Goal: Find specific page/section: Find specific page/section

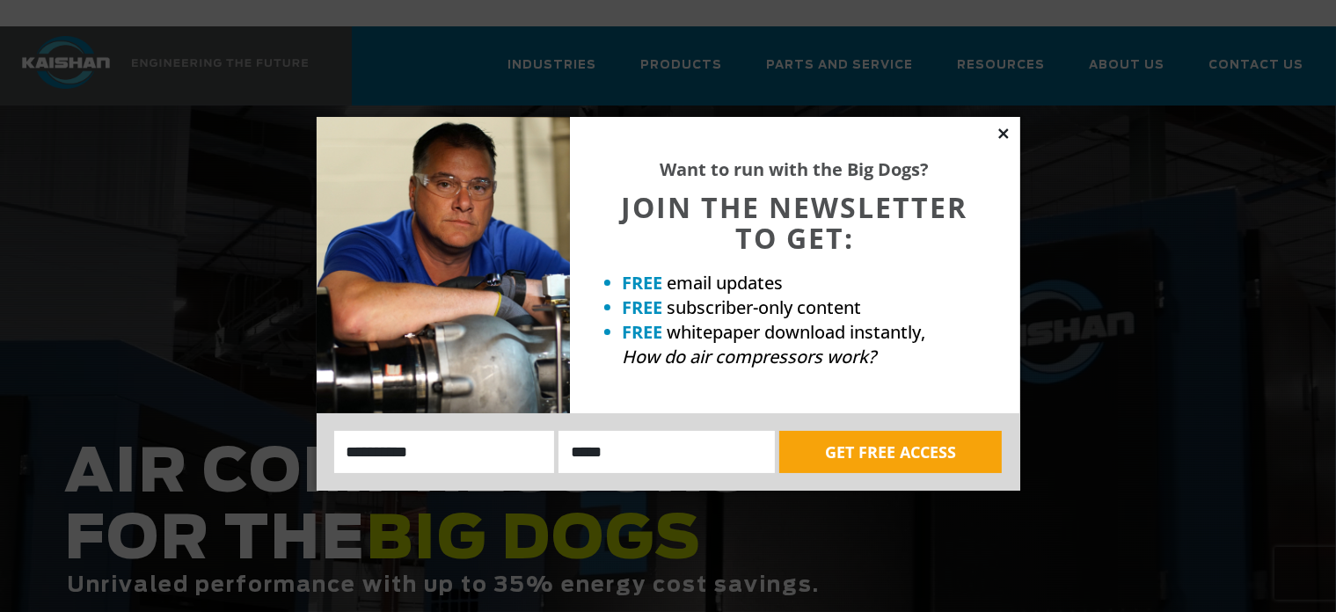
click at [1004, 135] on icon at bounding box center [1003, 133] width 10 height 10
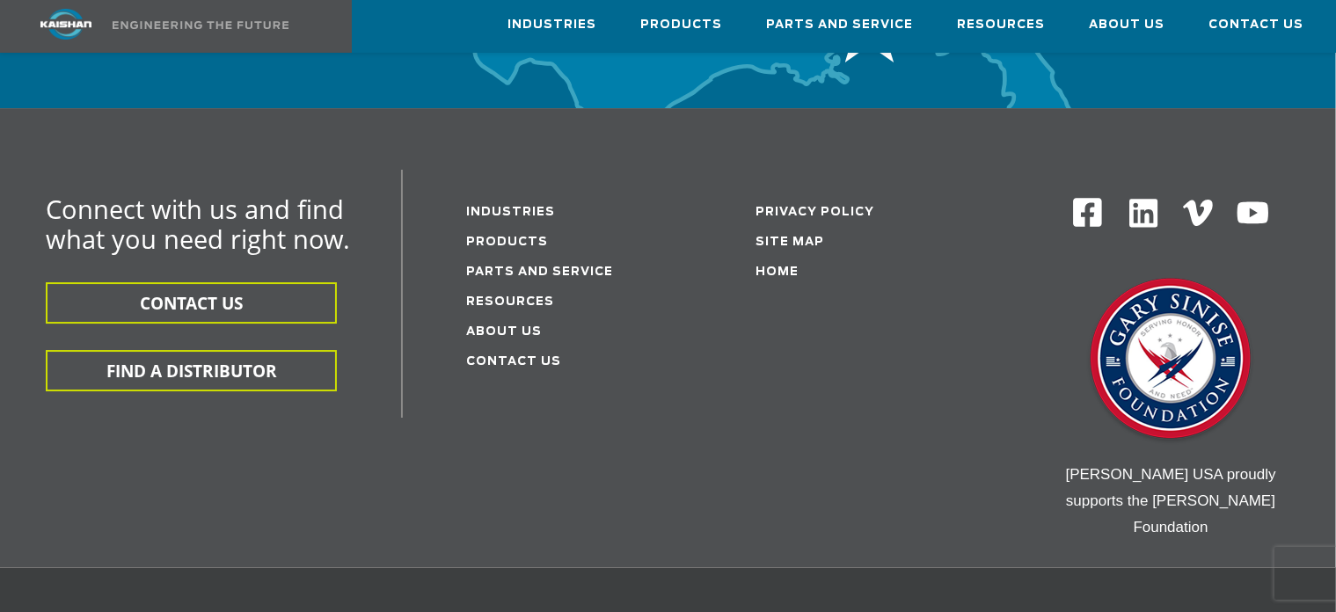
scroll to position [5944, 0]
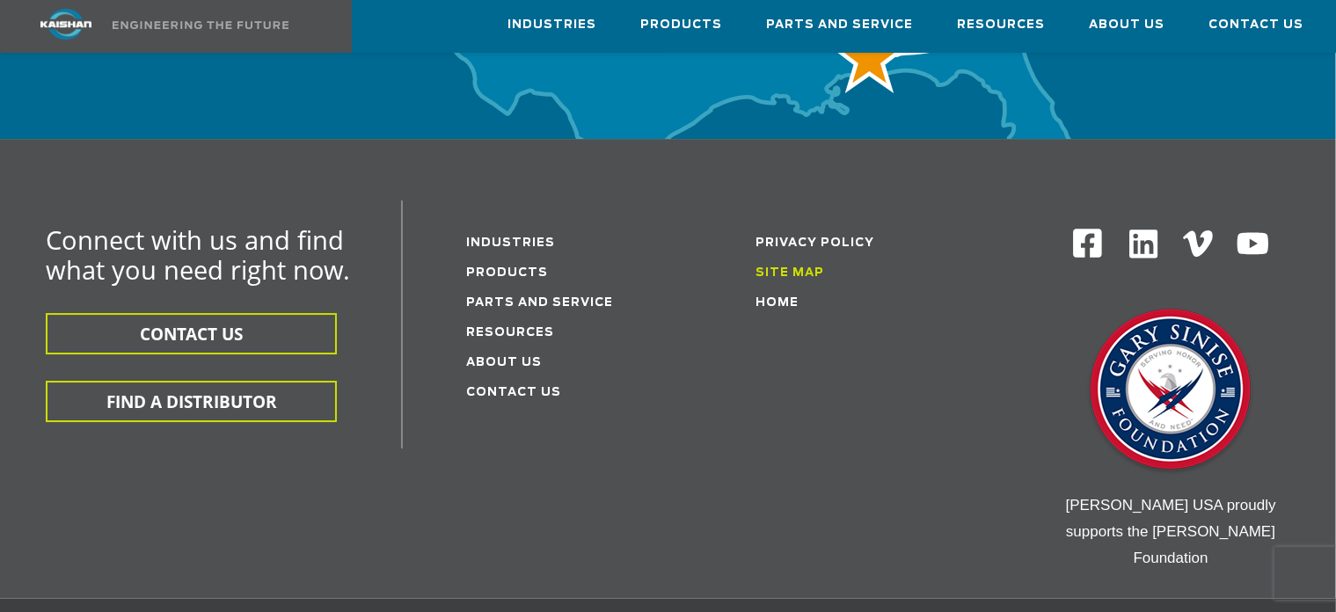
click at [790, 267] on link "Site Map" at bounding box center [789, 272] width 69 height 11
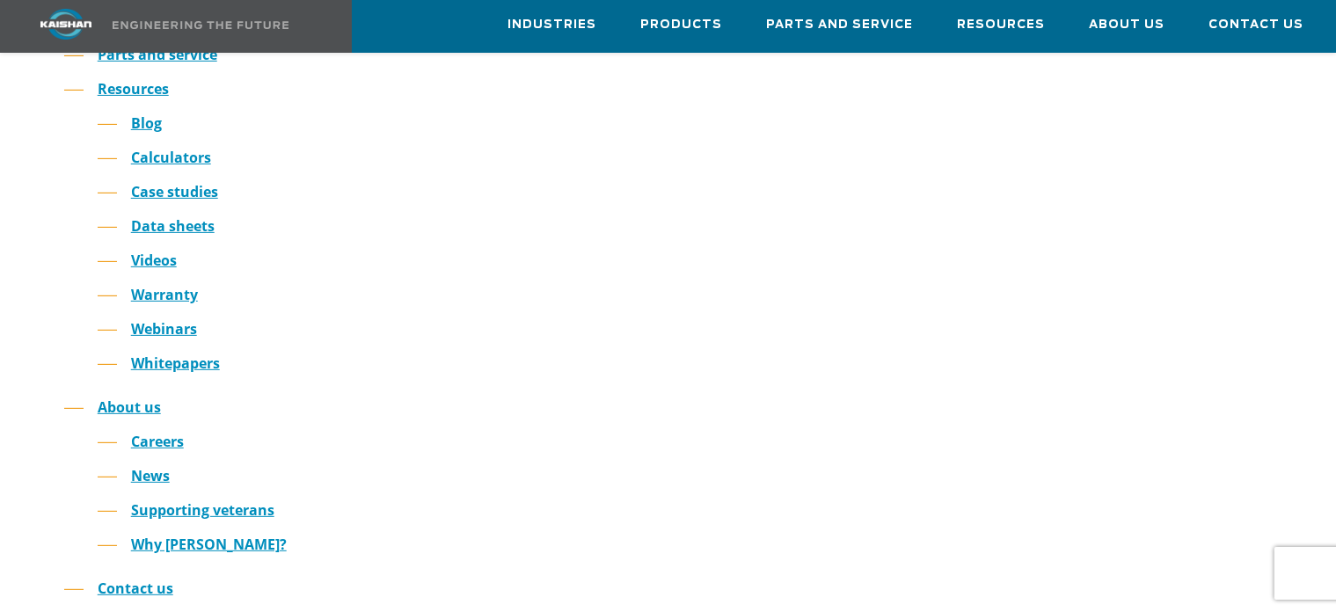
scroll to position [637, 0]
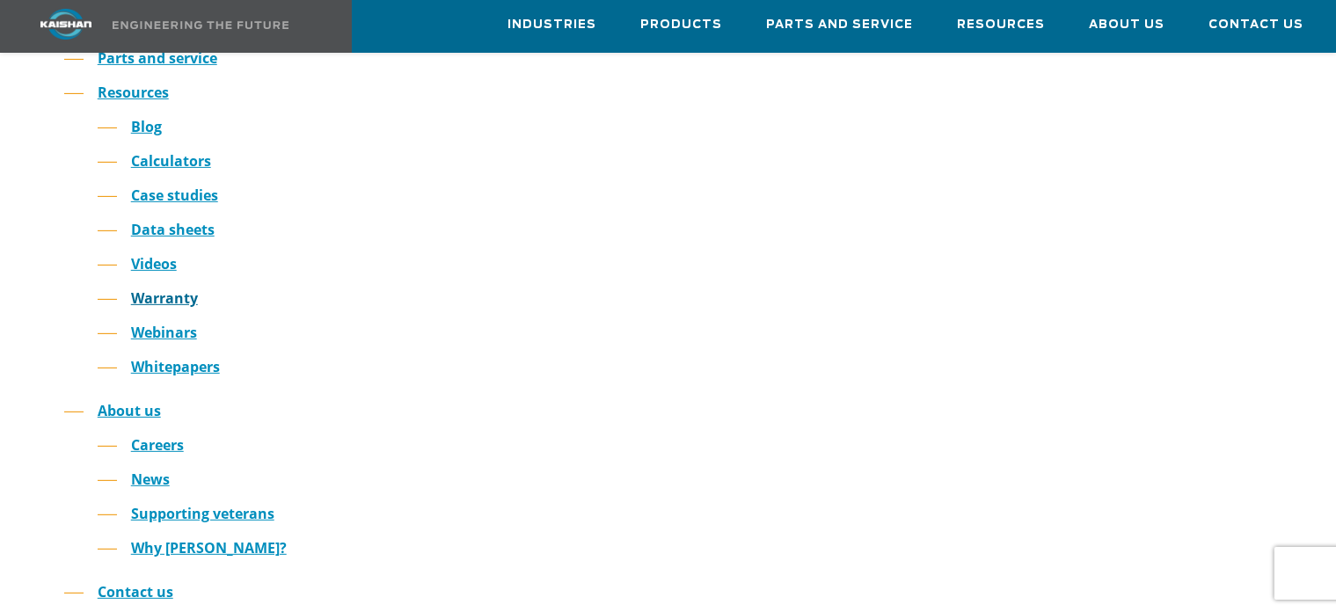
click at [161, 288] on link "Warranty" at bounding box center [164, 297] width 67 height 19
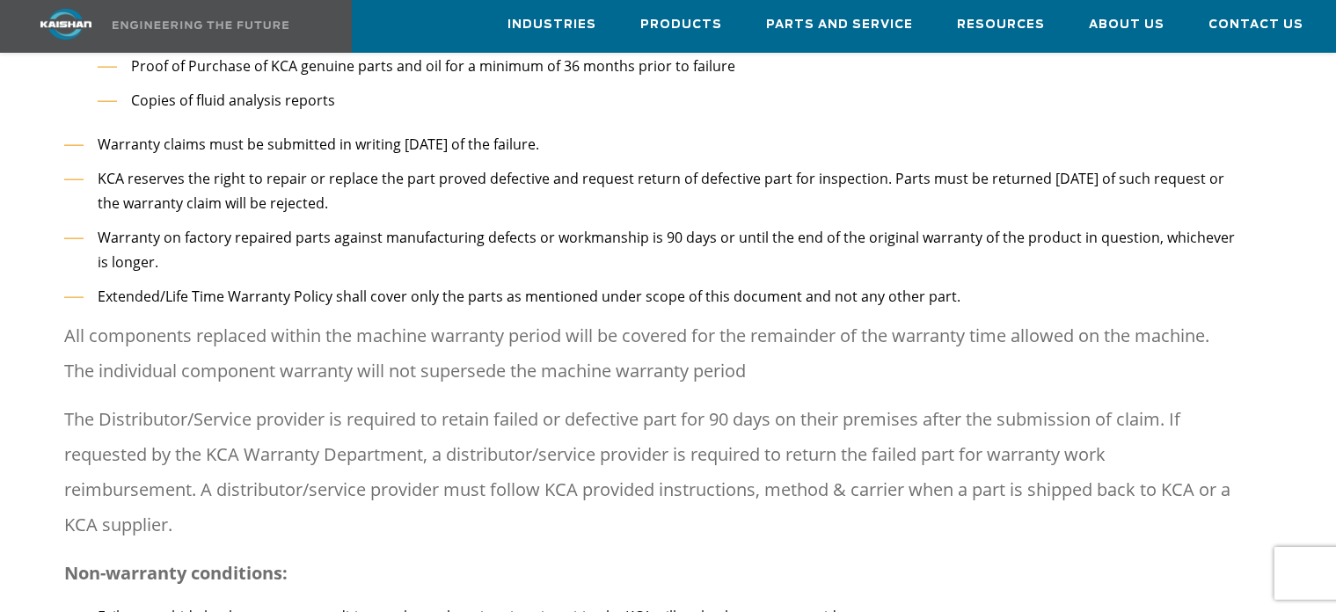
scroll to position [2316, 0]
